Goal: Find specific page/section: Find specific page/section

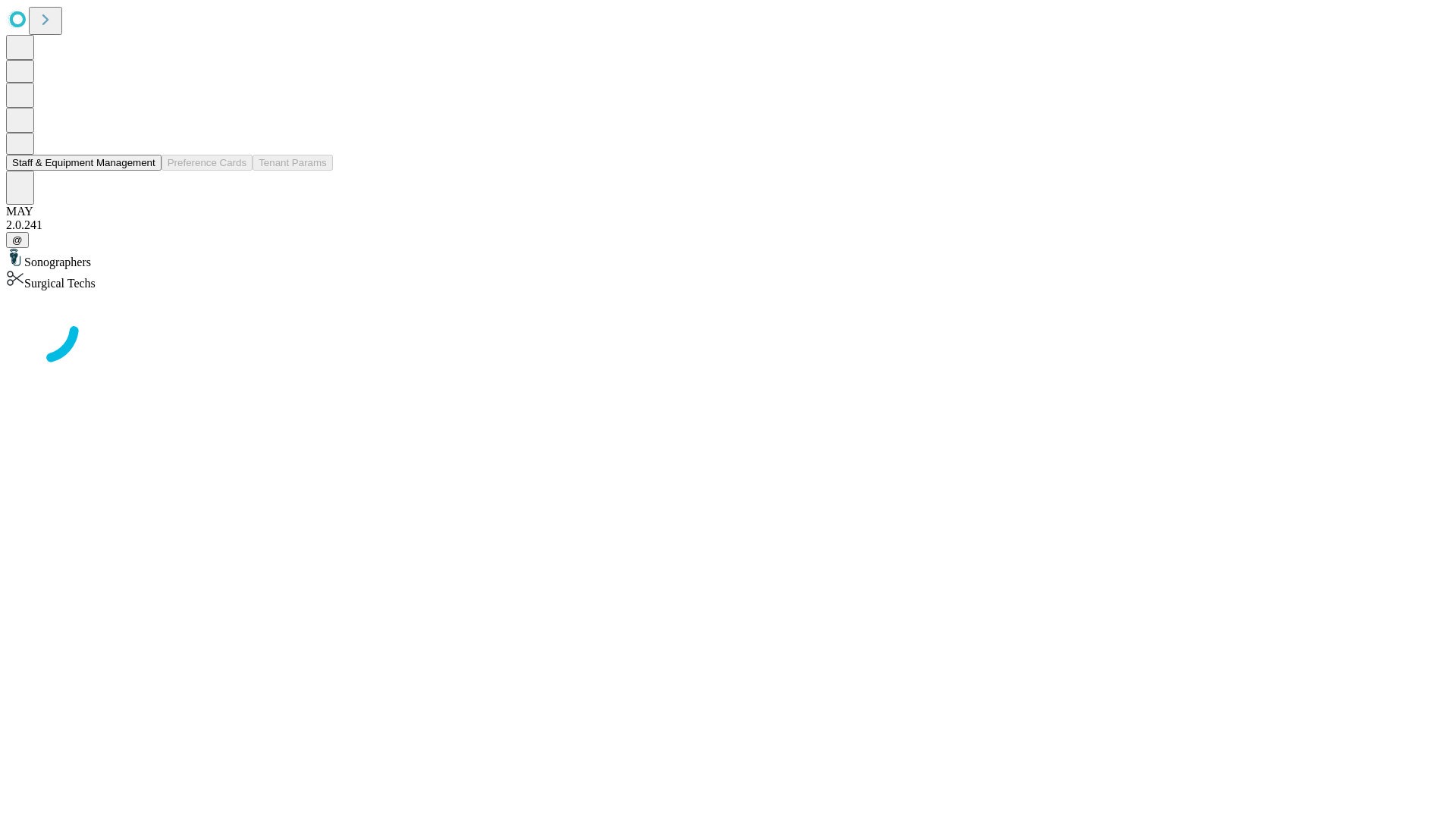
click at [145, 170] on button "Staff & Equipment Management" at bounding box center [83, 163] width 156 height 16
